Goal: Find specific page/section

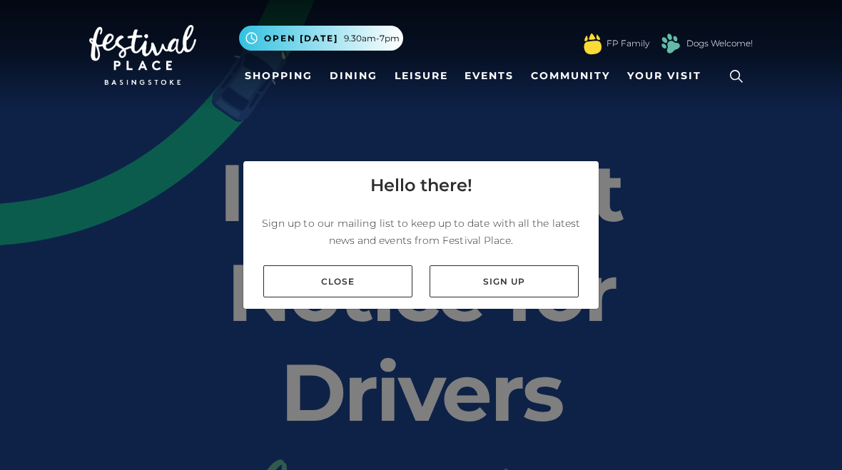
click at [372, 273] on link "Close" at bounding box center [337, 282] width 149 height 32
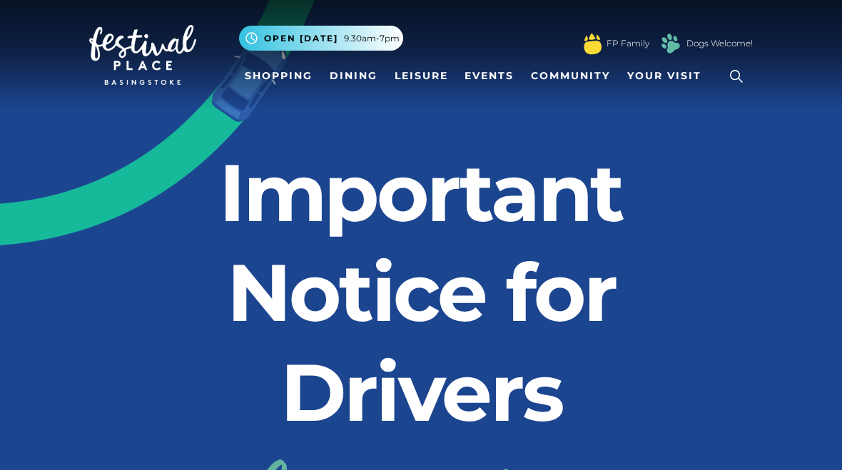
click at [305, 69] on link "Shopping" at bounding box center [278, 76] width 79 height 26
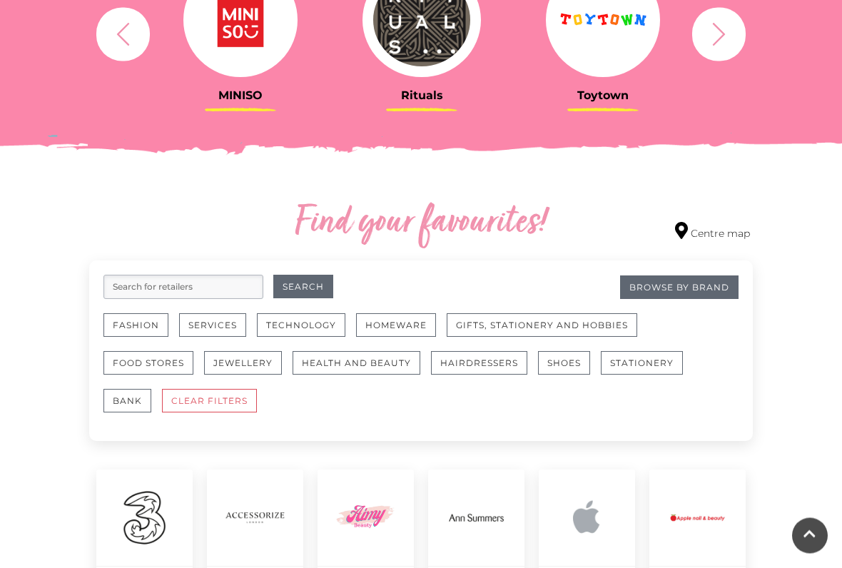
scroll to position [640, 0]
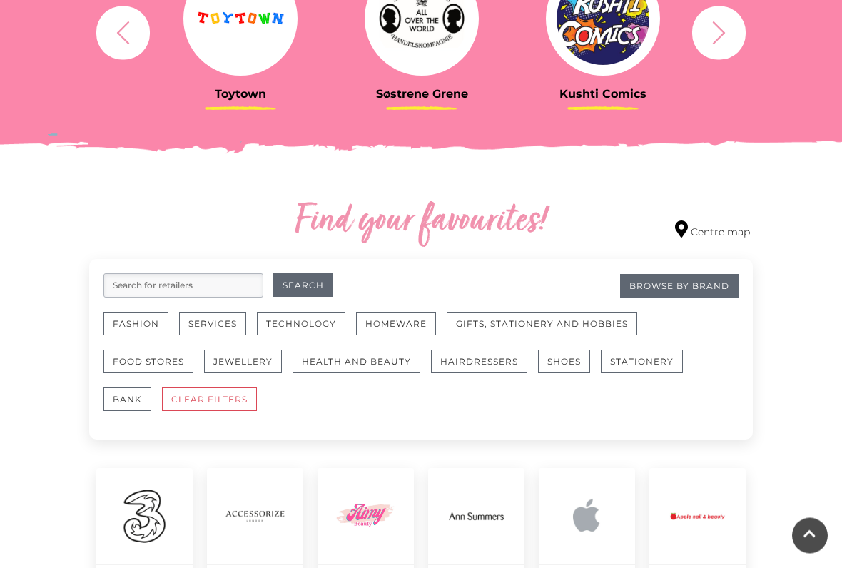
click at [378, 356] on button "Health and Beauty" at bounding box center [357, 362] width 128 height 24
